Goal: Task Accomplishment & Management: Manage account settings

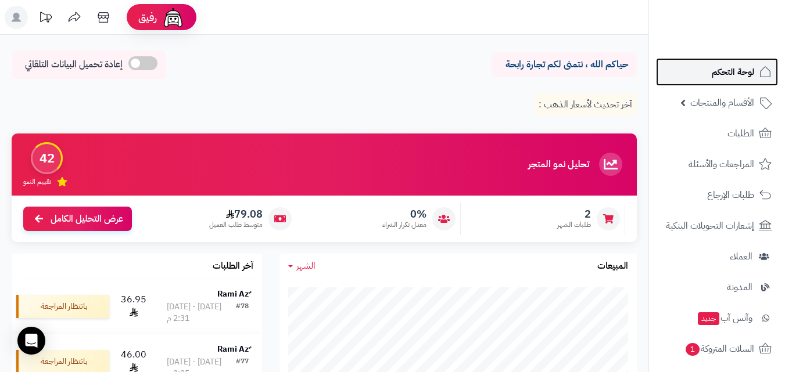
click at [731, 81] on link "لوحة التحكم" at bounding box center [717, 72] width 122 height 28
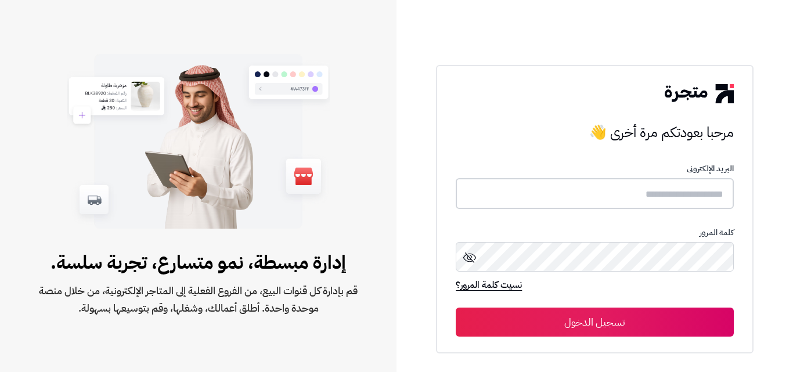
click at [592, 206] on input "text" at bounding box center [595, 193] width 278 height 31
type input "**********"
click at [456, 308] on button "تسجيل الدخول" at bounding box center [595, 322] width 278 height 29
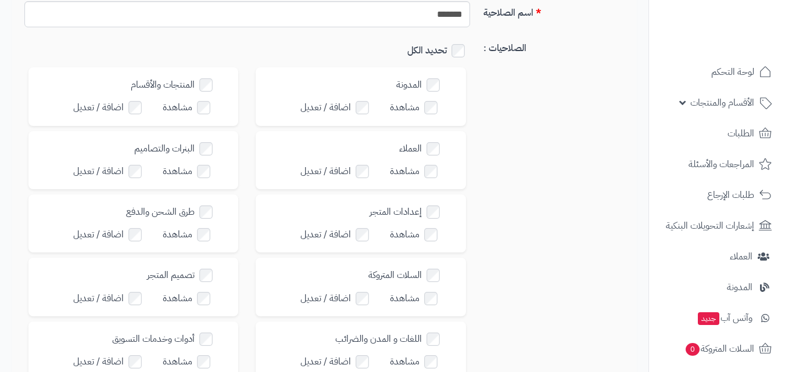
scroll to position [116, 0]
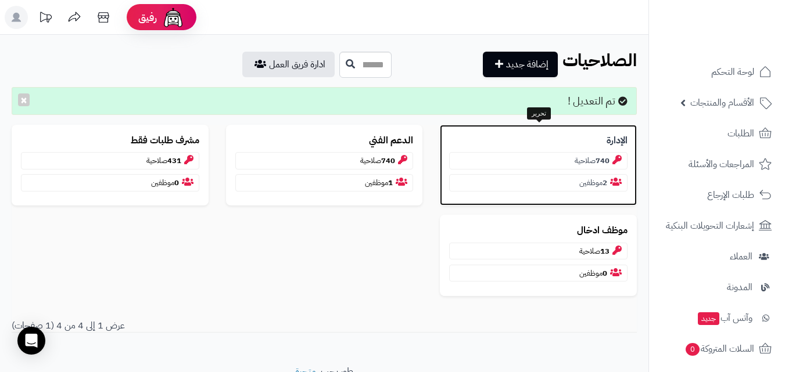
click at [564, 149] on div "الإدارة 740 صلاحية 2 موظفين" at bounding box center [538, 165] width 197 height 81
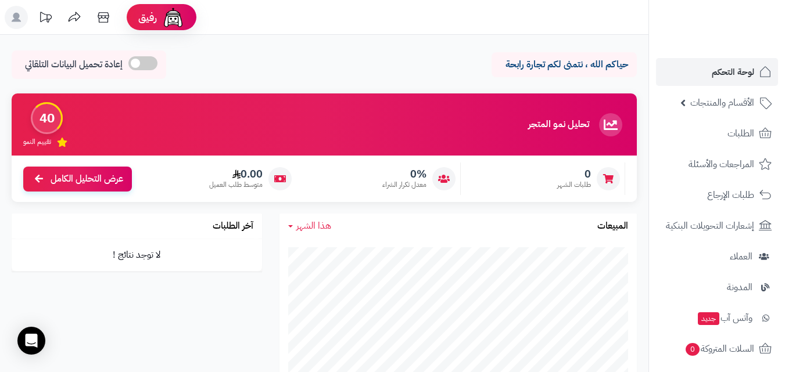
click at [726, 113] on link "الأقسام والمنتجات" at bounding box center [717, 103] width 122 height 28
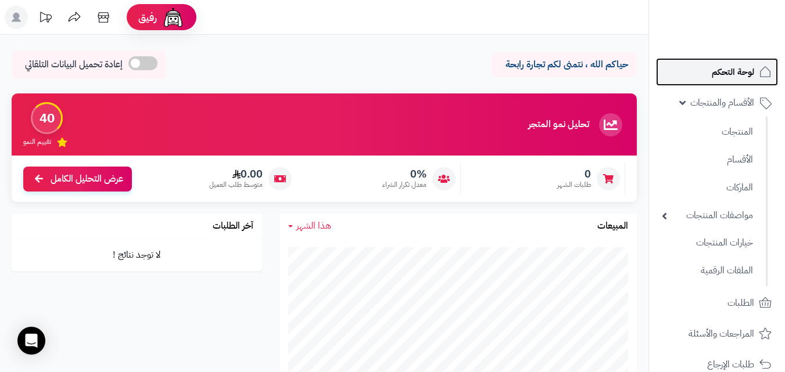
click at [719, 70] on span "لوحة التحكم" at bounding box center [732, 72] width 42 height 16
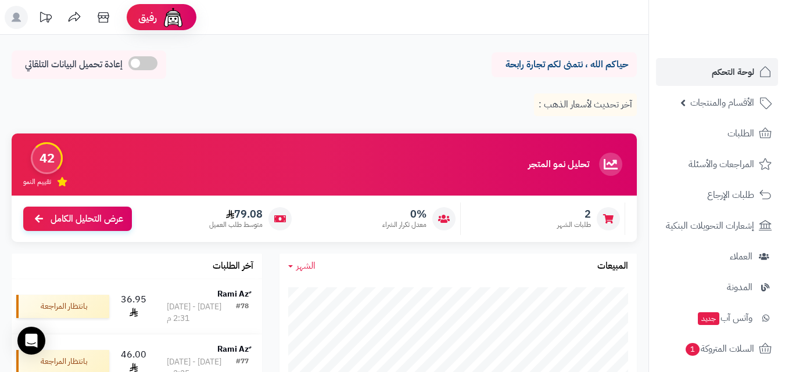
click at [6, 8] on icon at bounding box center [16, 17] width 23 height 23
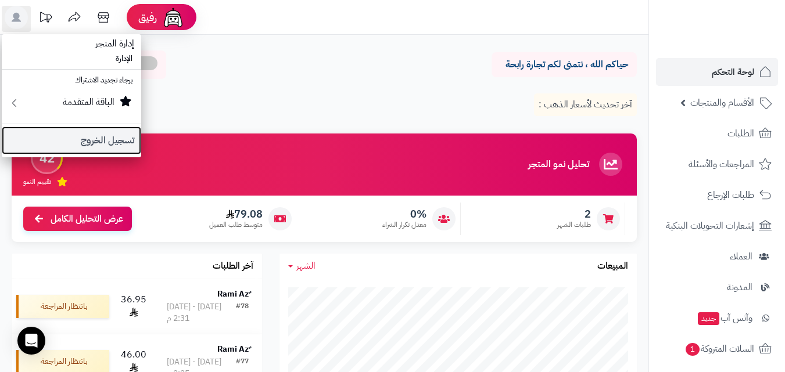
click at [96, 136] on link "تسجيل الخروج" at bounding box center [71, 141] width 139 height 28
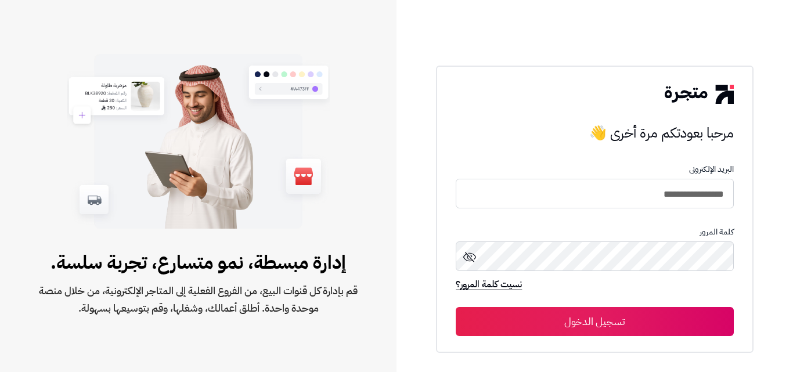
type input "**********"
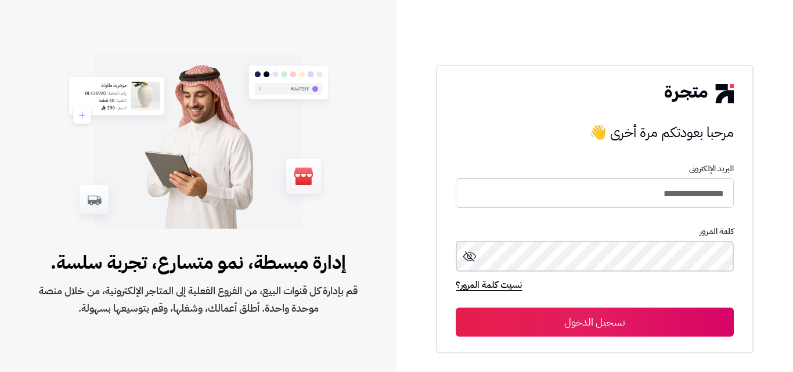
click at [456, 308] on button "تسجيل الدخول" at bounding box center [595, 322] width 278 height 29
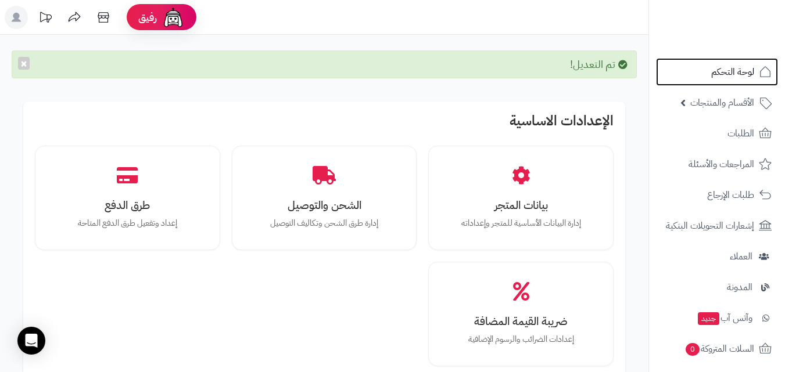
click at [733, 70] on span "لوحة التحكم" at bounding box center [732, 72] width 43 height 16
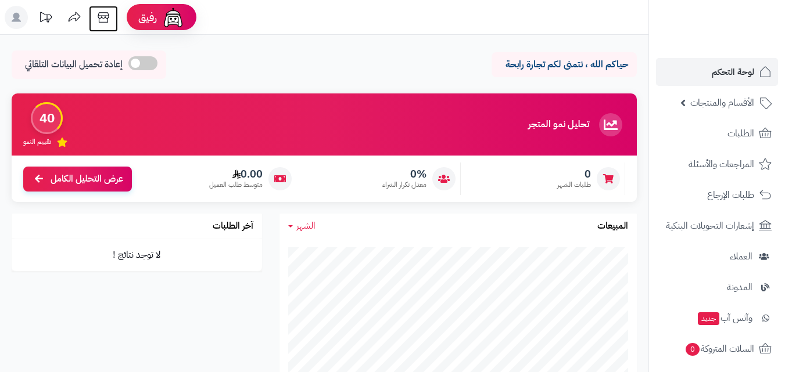
click at [103, 17] on icon at bounding box center [103, 17] width 23 height 23
click at [6, 13] on rect at bounding box center [16, 17] width 23 height 23
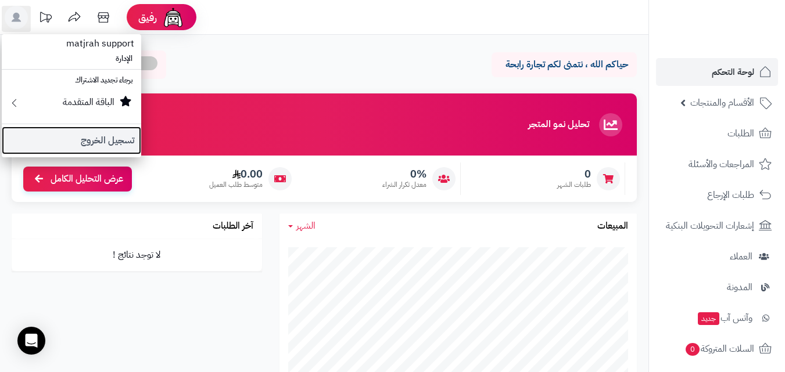
click at [118, 146] on link "تسجيل الخروج" at bounding box center [71, 141] width 139 height 28
